Goal: Information Seeking & Learning: Learn about a topic

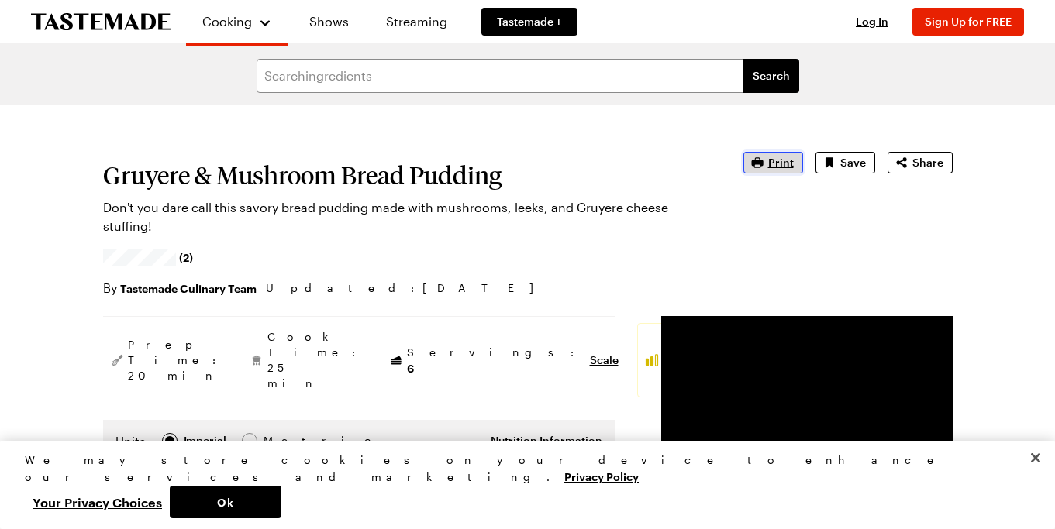
click at [781, 159] on span "Print" at bounding box center [781, 163] width 26 height 16
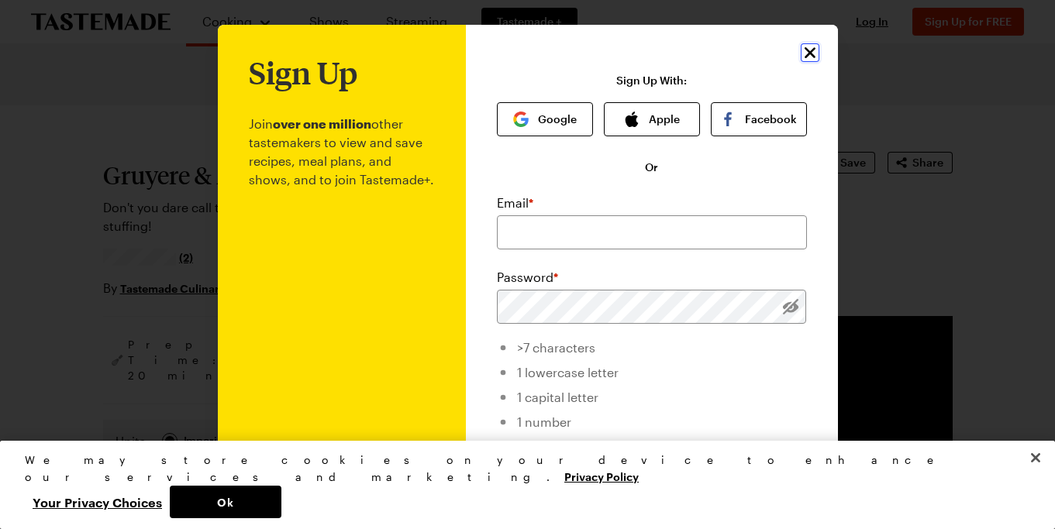
click at [812, 53] on icon "Close" at bounding box center [810, 52] width 19 height 19
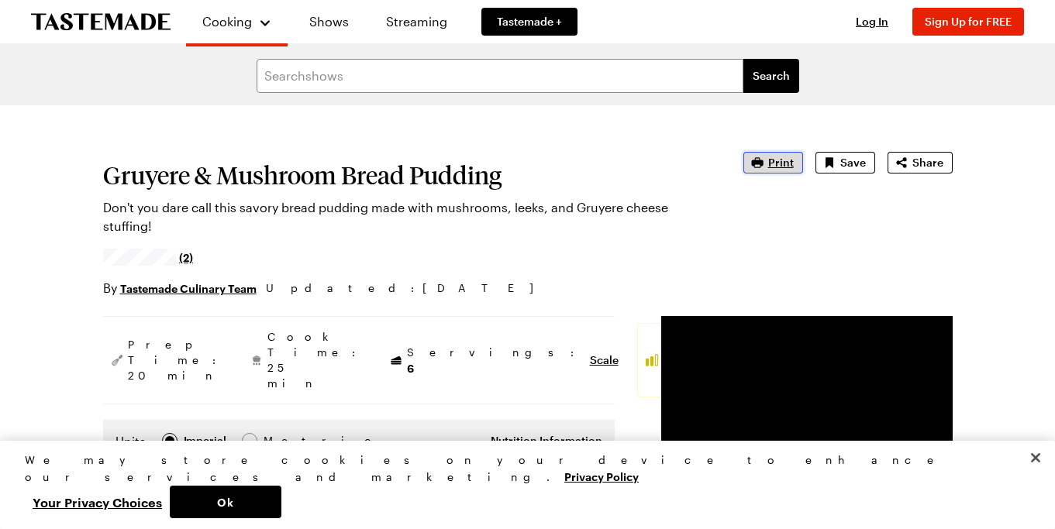
click at [785, 158] on span "Print" at bounding box center [781, 163] width 26 height 16
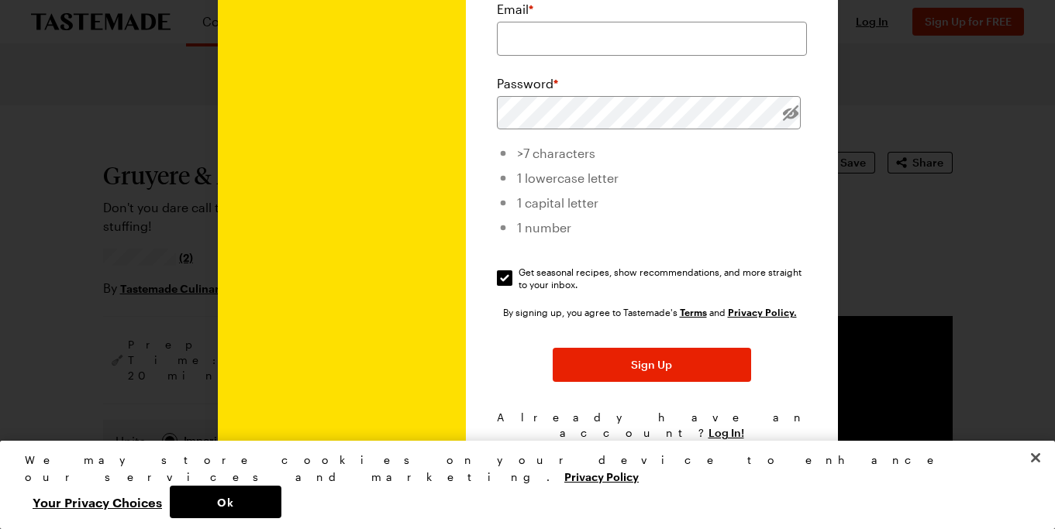
scroll to position [194, 0]
click at [133, 195] on div at bounding box center [527, 264] width 1055 height 529
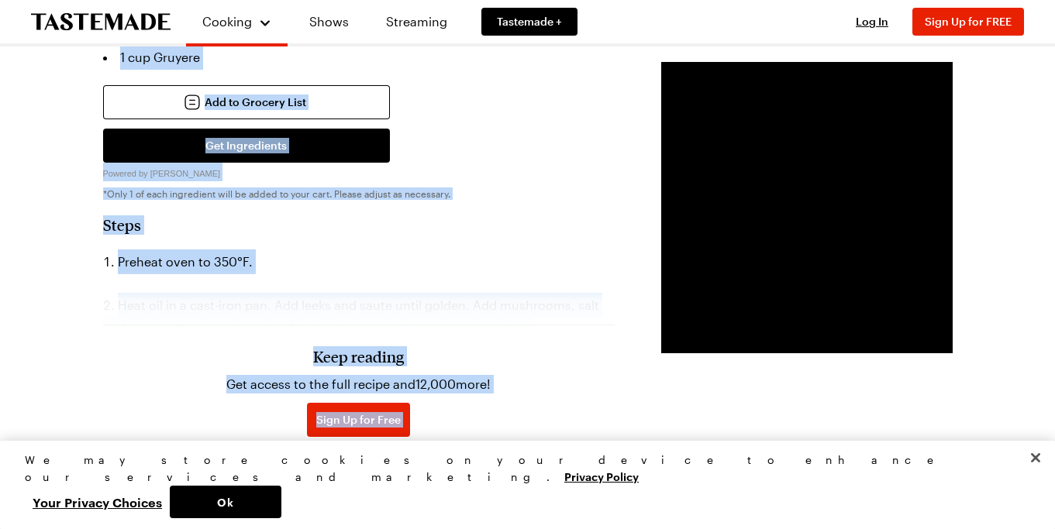
scroll to position [932, 0]
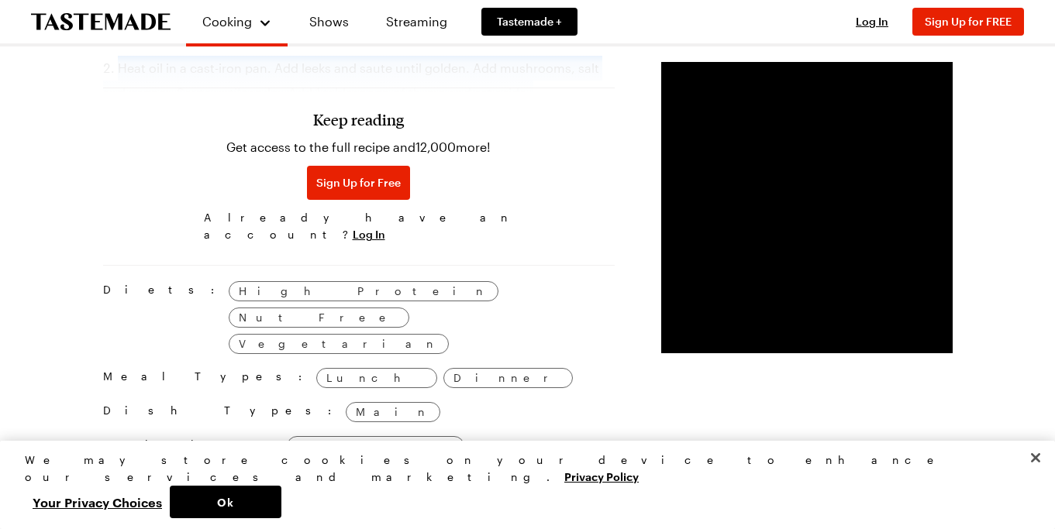
drag, startPoint x: 93, startPoint y: 64, endPoint x: 255, endPoint y: 60, distance: 162.1
click at [255, 60] on div "Gruyere & Mushroom Bread Pudding Don't you dare call this savory bread pudding …" at bounding box center [528, 224] width 943 height 2101
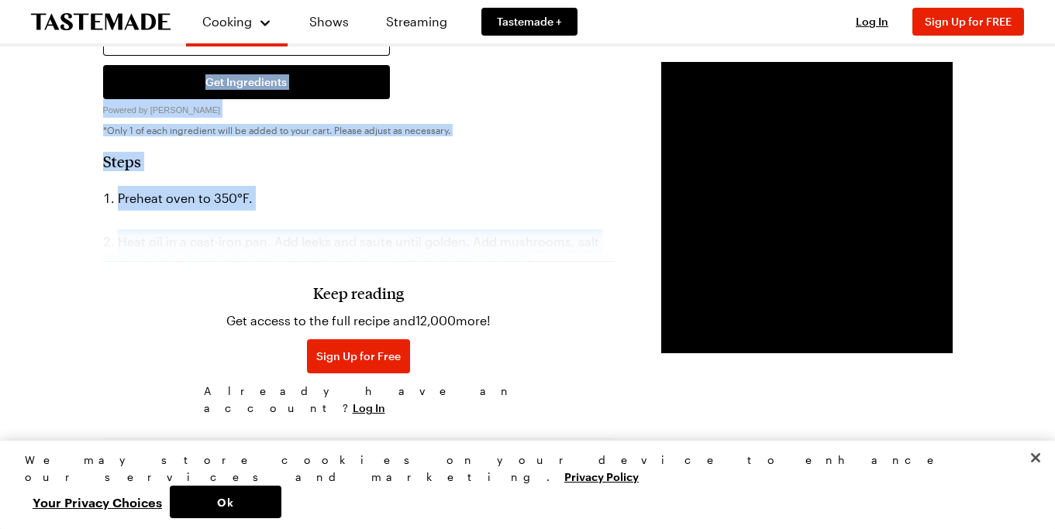
scroll to position [756, 0]
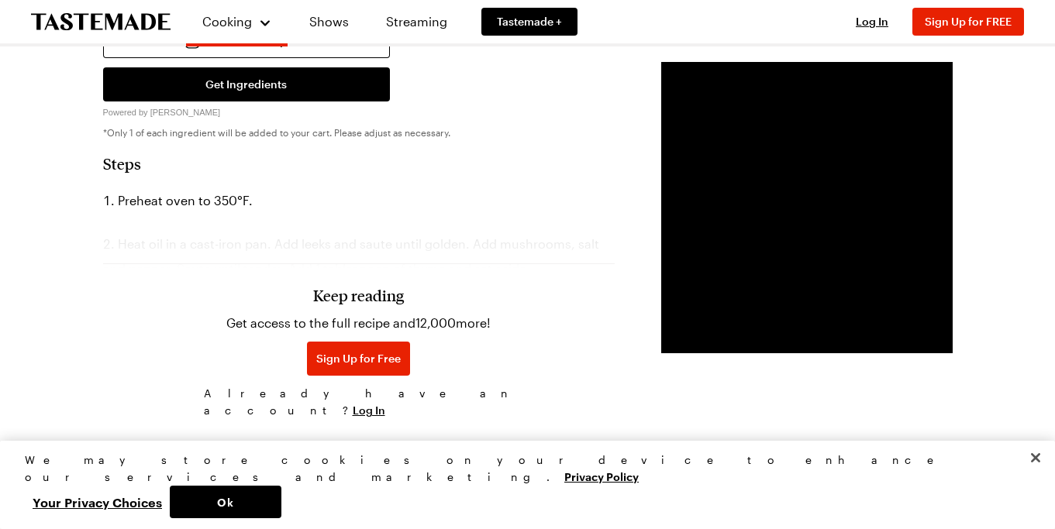
click at [474, 276] on div "Keep reading Get access to the full recipe and 12,000 more! Sign Up for Free Al…" at bounding box center [359, 345] width 512 height 162
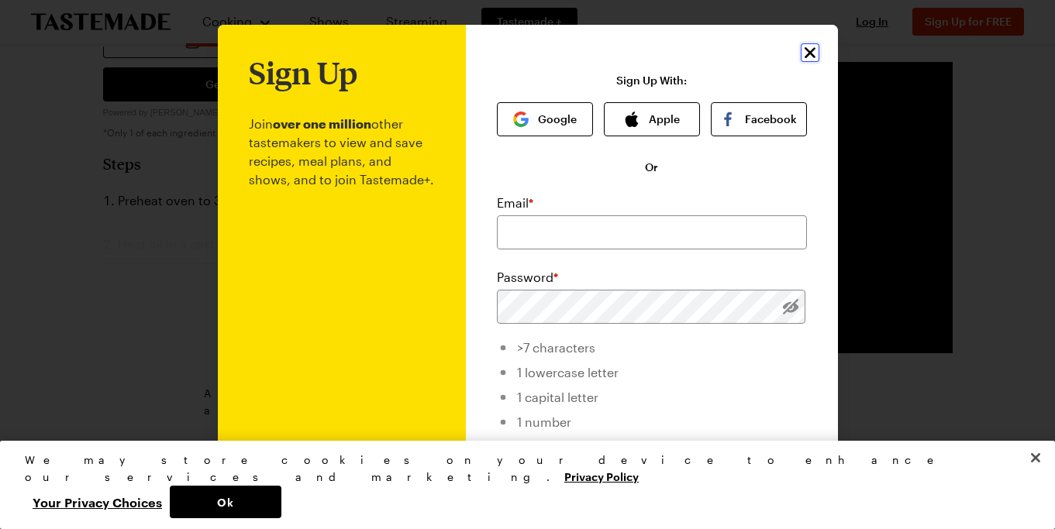
click at [807, 50] on icon "Close" at bounding box center [809, 52] width 11 height 11
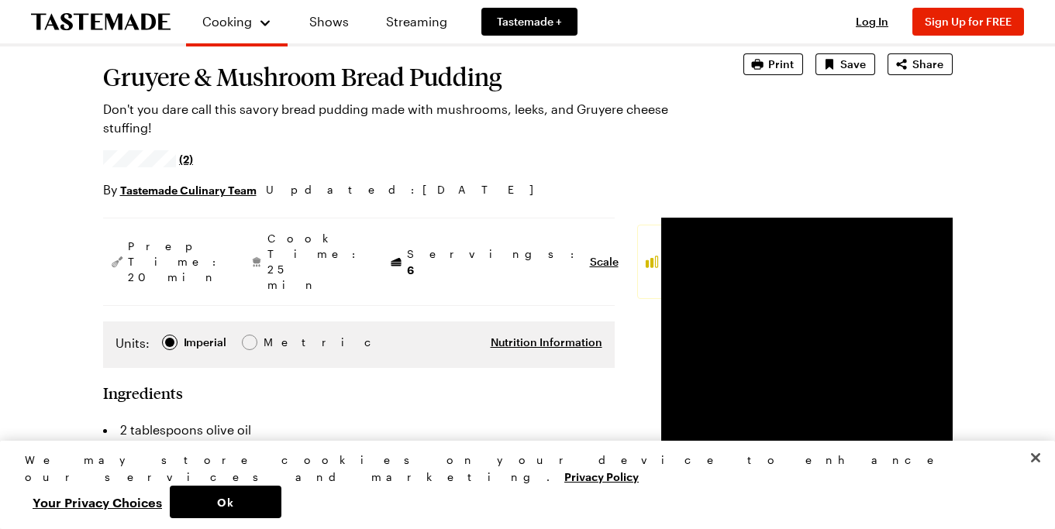
scroll to position [99, 0]
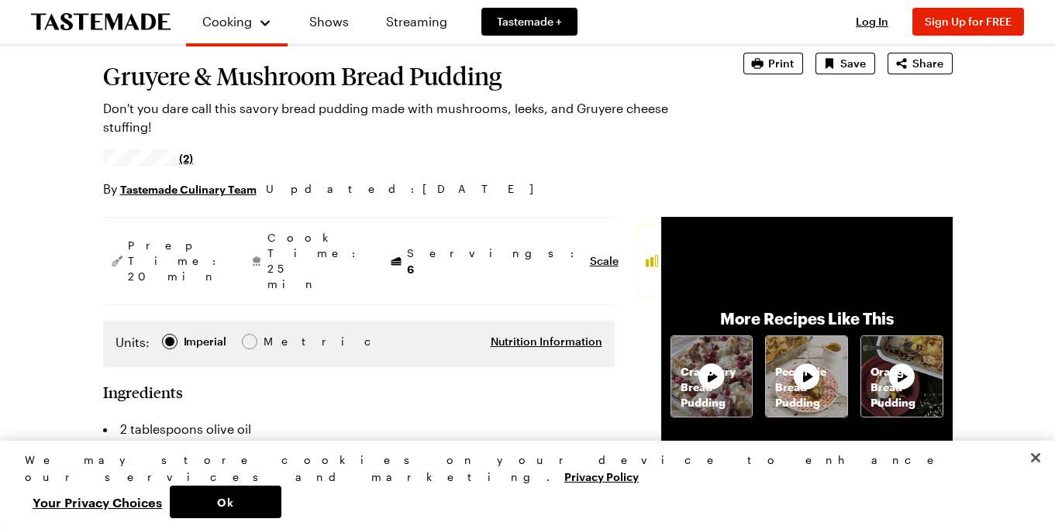
click at [105, 74] on h1 "Gruyere & Mushroom Bread Pudding" at bounding box center [401, 76] width 597 height 28
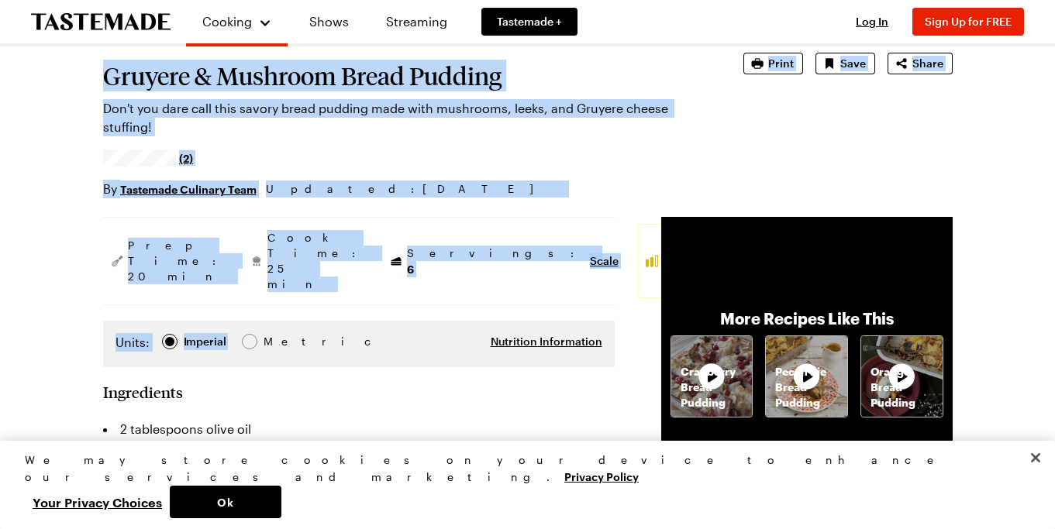
drag, startPoint x: 301, startPoint y: 66, endPoint x: 282, endPoint y: 297, distance: 231.8
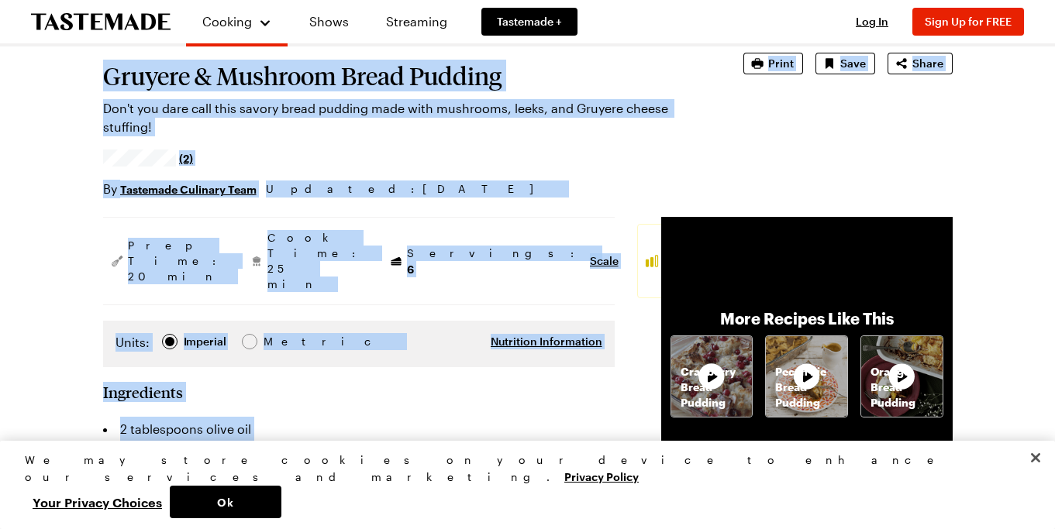
click at [281, 467] on li "2 cups mushrooms" at bounding box center [359, 479] width 512 height 25
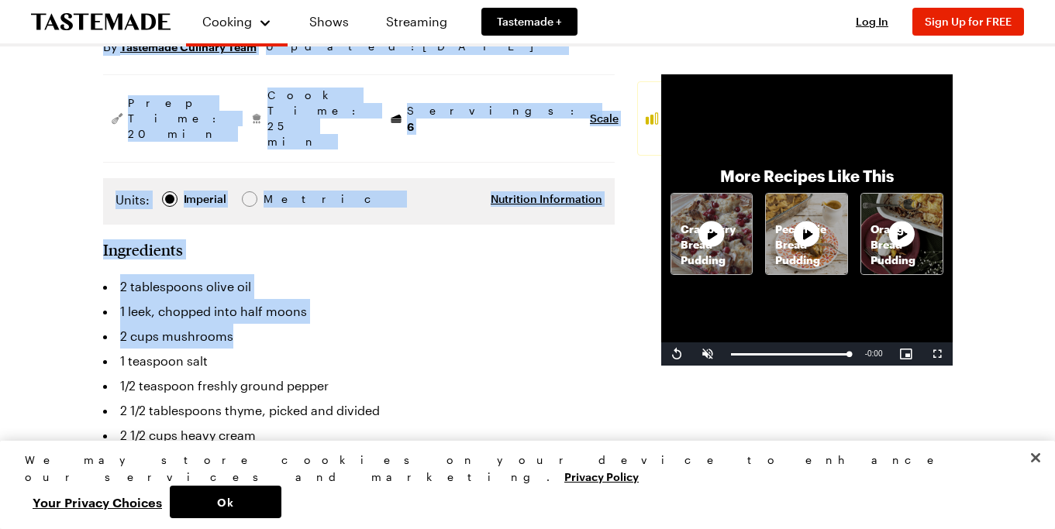
scroll to position [243, 0]
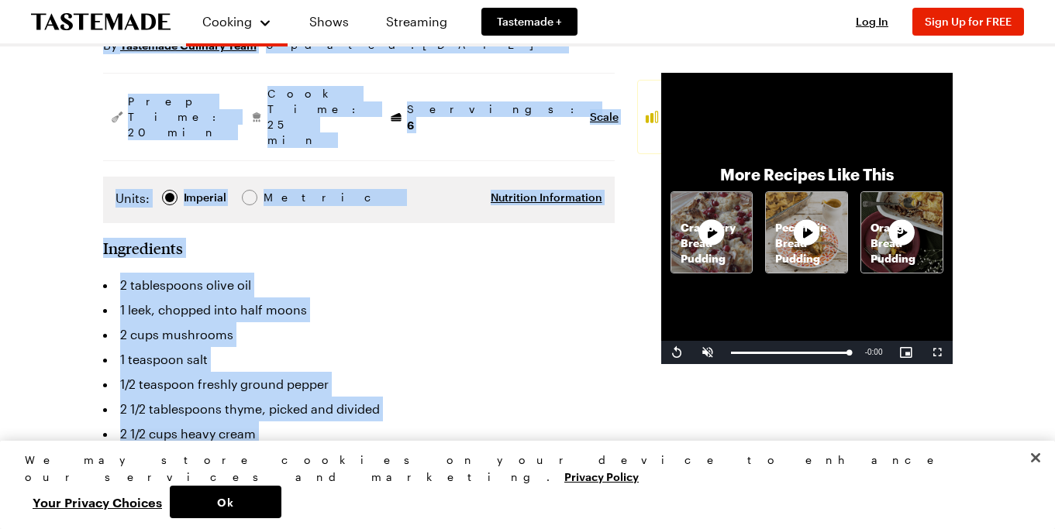
click at [281, 471] on li "1 large loaf rustic bread, cut into 1-inch cubes" at bounding box center [359, 483] width 512 height 25
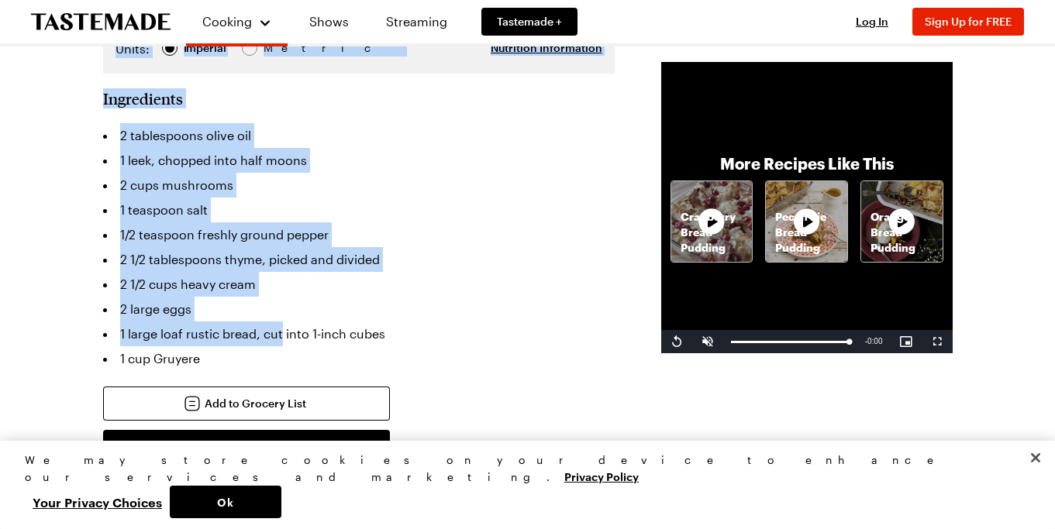
scroll to position [398, 0]
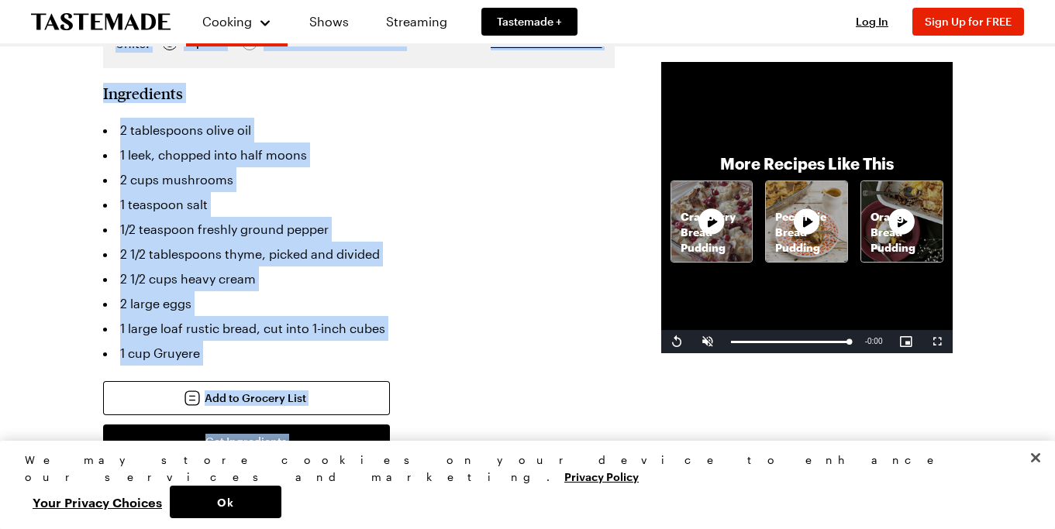
click at [281, 484] on p "*Only 1 of each ingredient will be added to your cart. Please adjust as necessa…" at bounding box center [359, 490] width 512 height 12
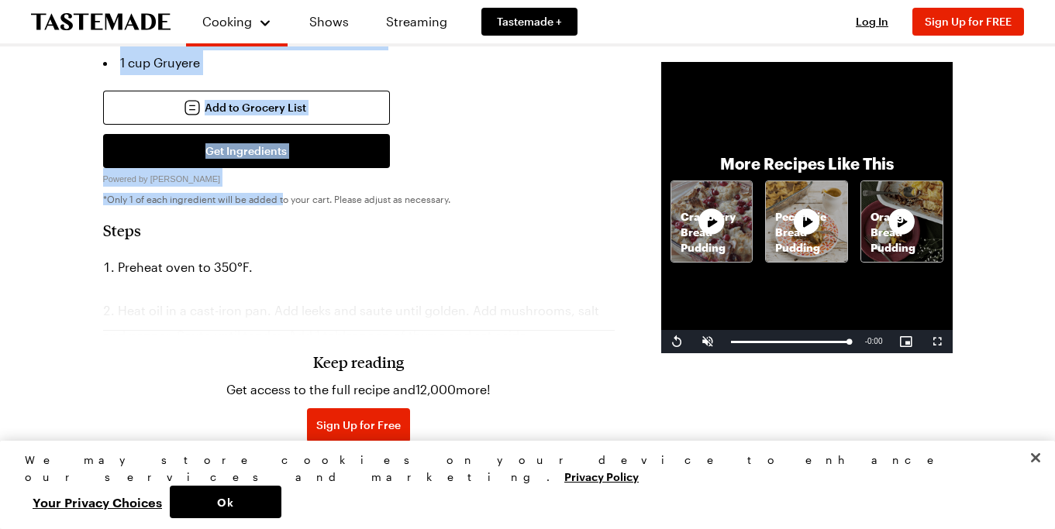
scroll to position [692, 0]
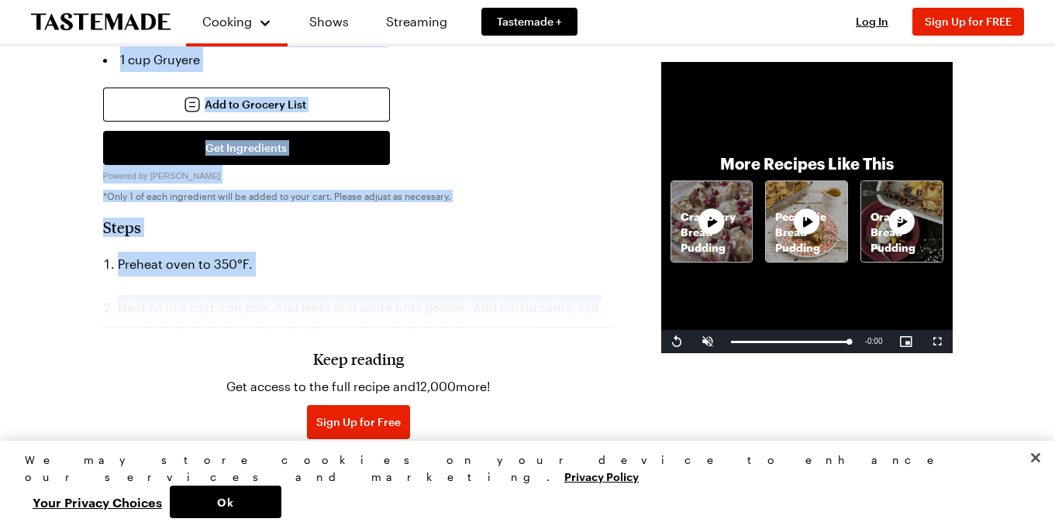
click at [340, 285] on div "Keep reading Get access to the full recipe and 12,000 more! Sign Up for Free Al…" at bounding box center [359, 381] width 512 height 216
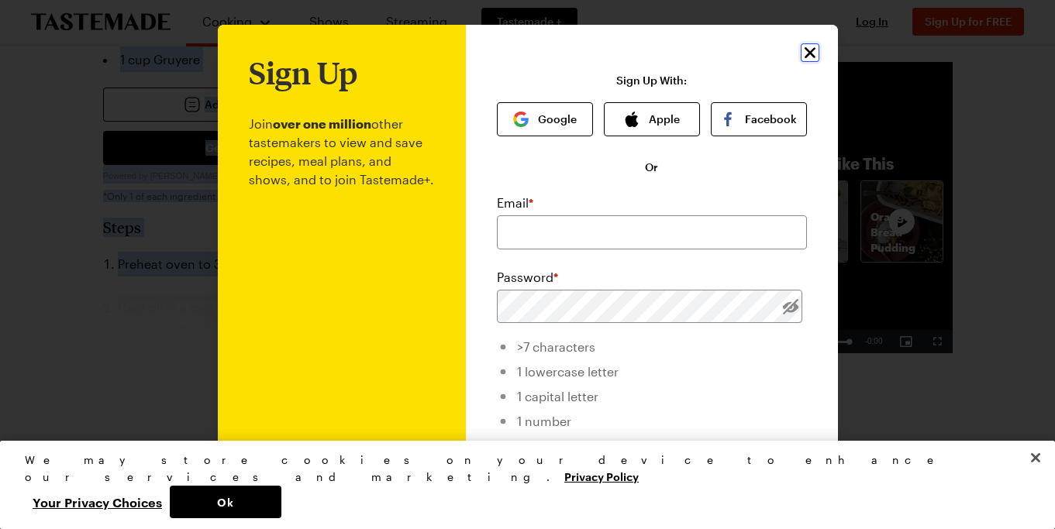
click at [810, 55] on icon "Close" at bounding box center [810, 52] width 19 height 19
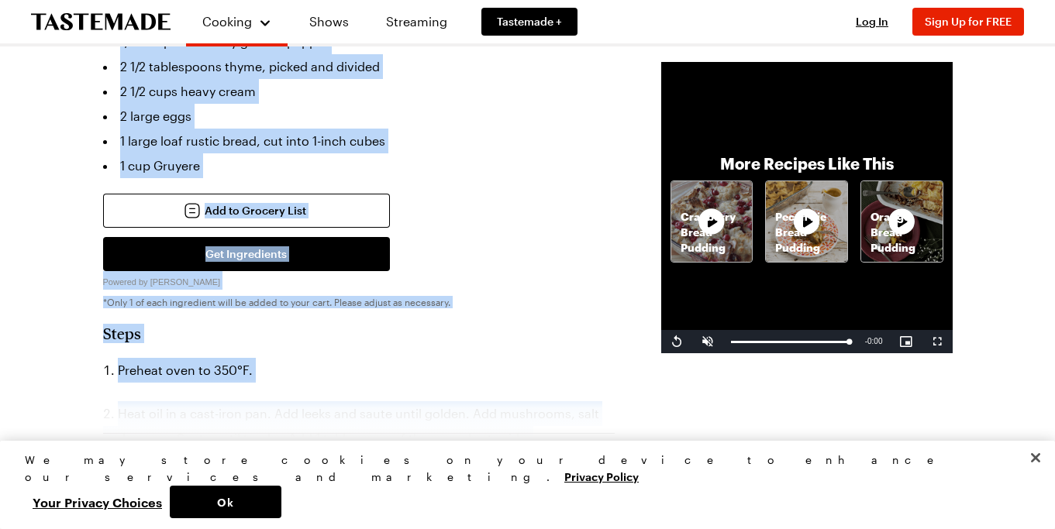
scroll to position [588, 0]
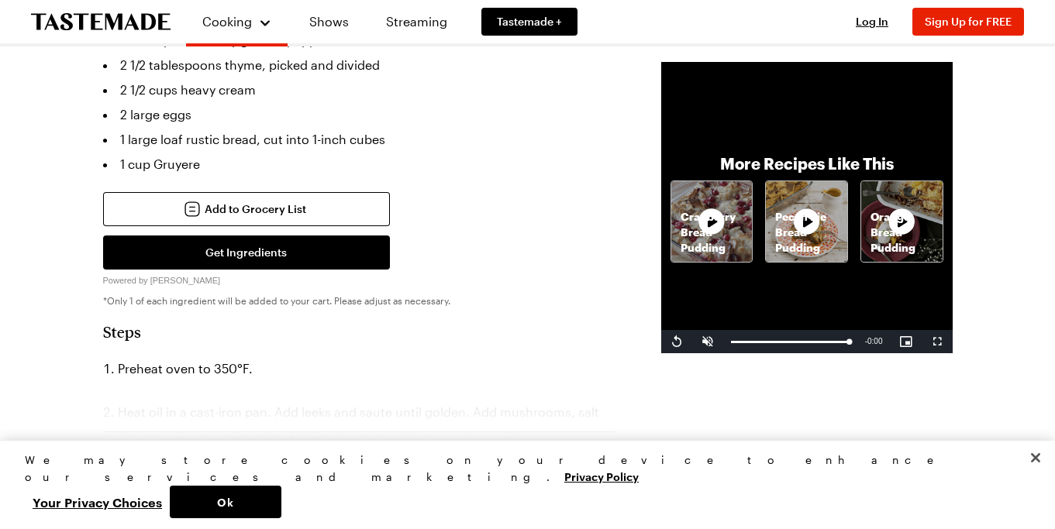
click at [313, 454] on h3 "Keep reading" at bounding box center [358, 463] width 91 height 19
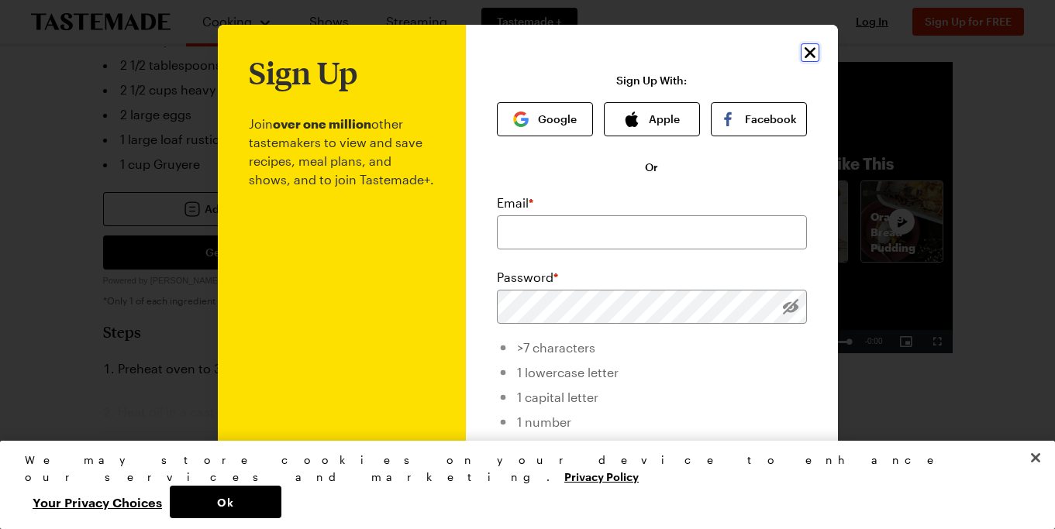
click at [811, 50] on icon "Close" at bounding box center [810, 52] width 19 height 19
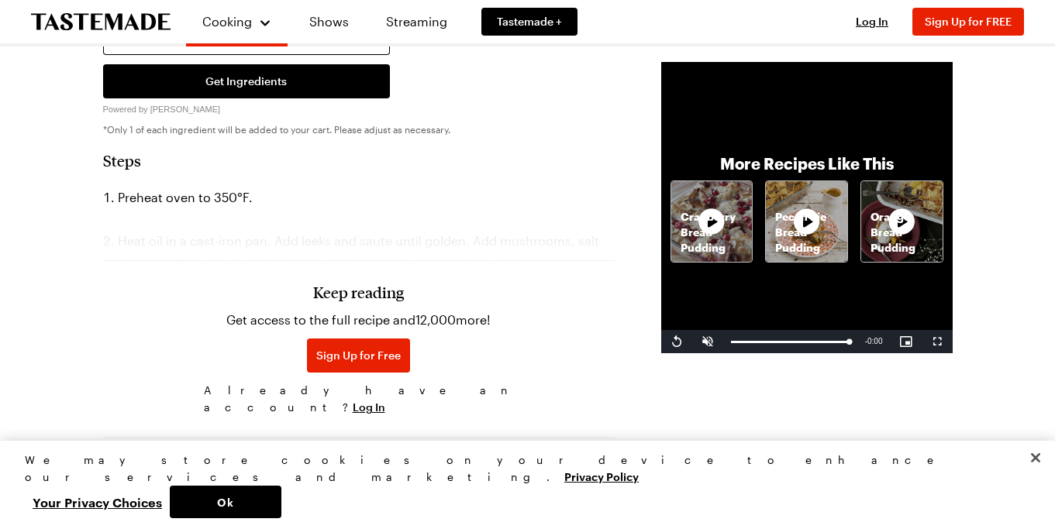
scroll to position [764, 0]
